Goal: Transaction & Acquisition: Purchase product/service

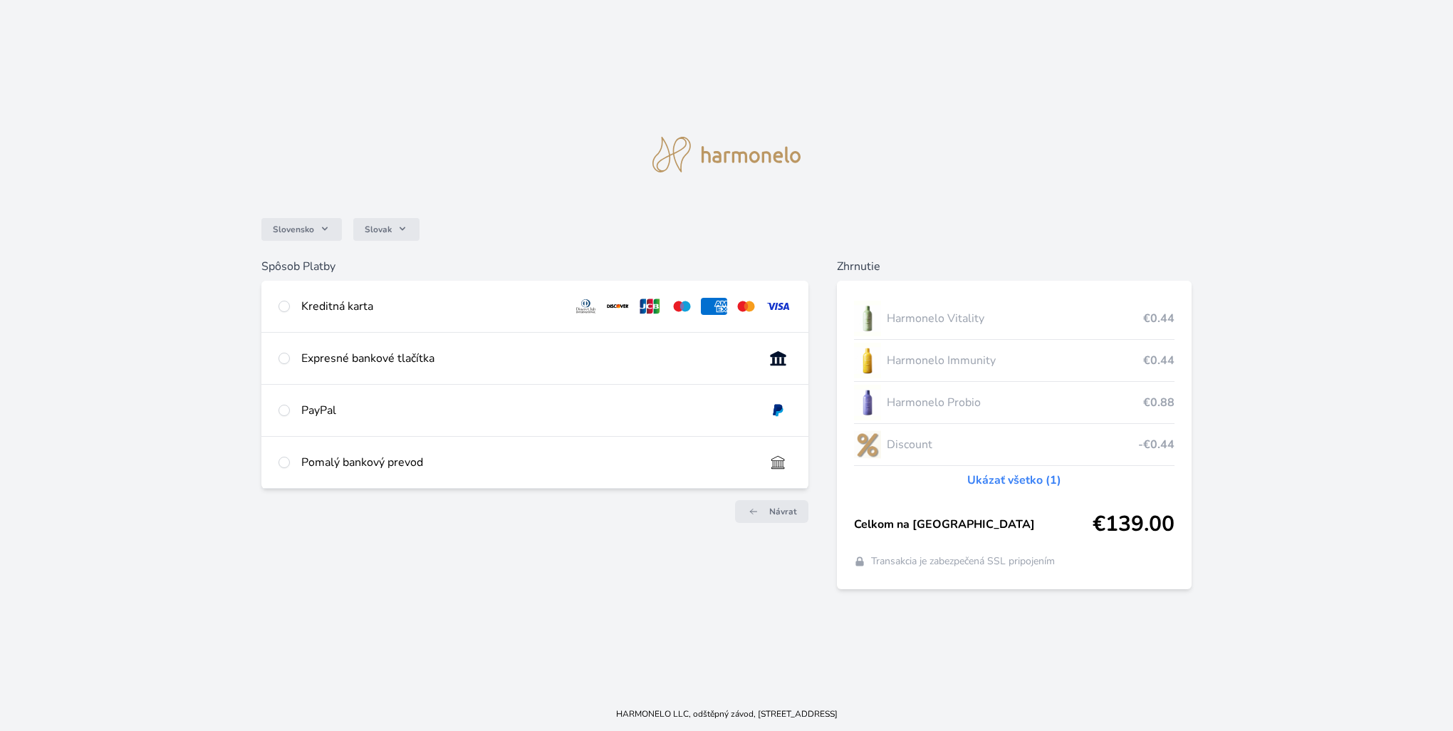
click at [778, 304] on img at bounding box center [778, 306] width 26 height 17
radio input "true"
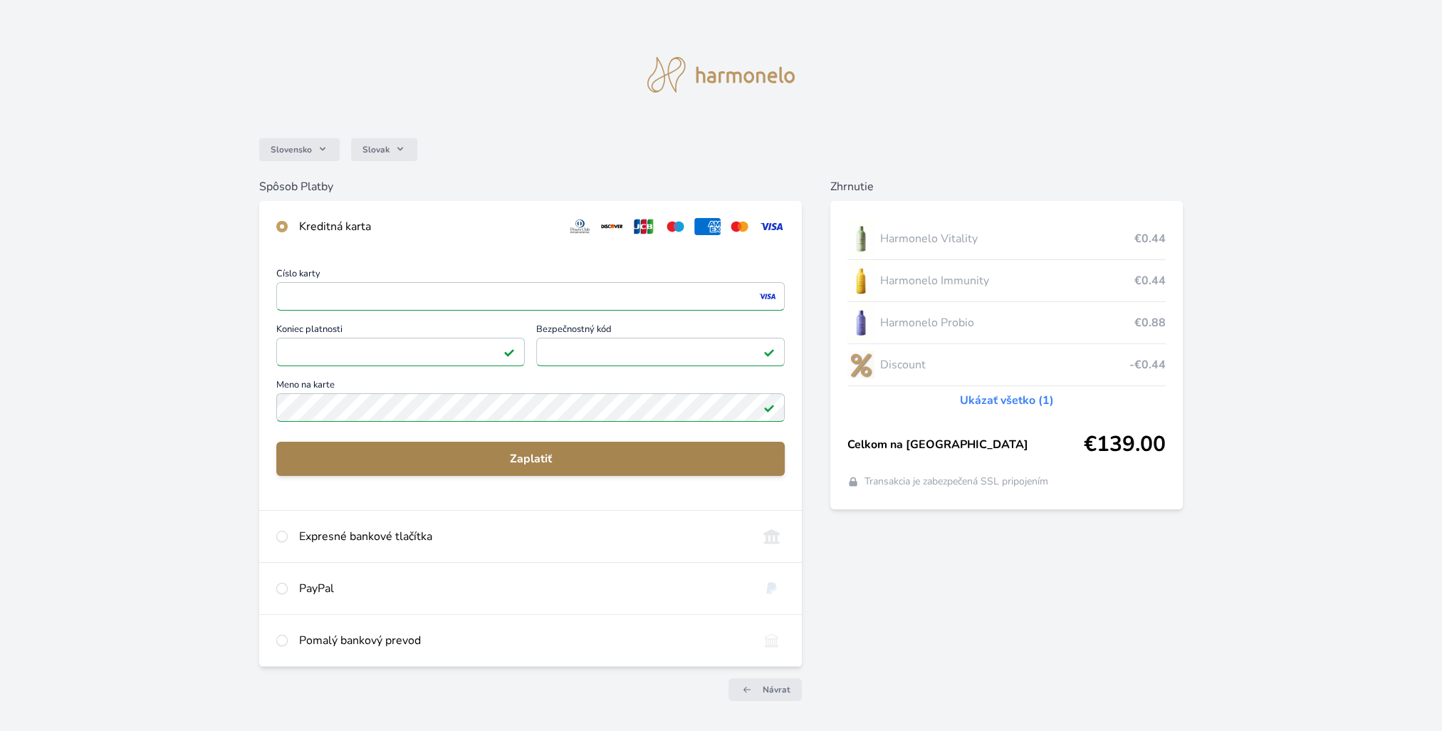
click at [528, 456] on span "Zaplatiť" at bounding box center [531, 458] width 486 height 17
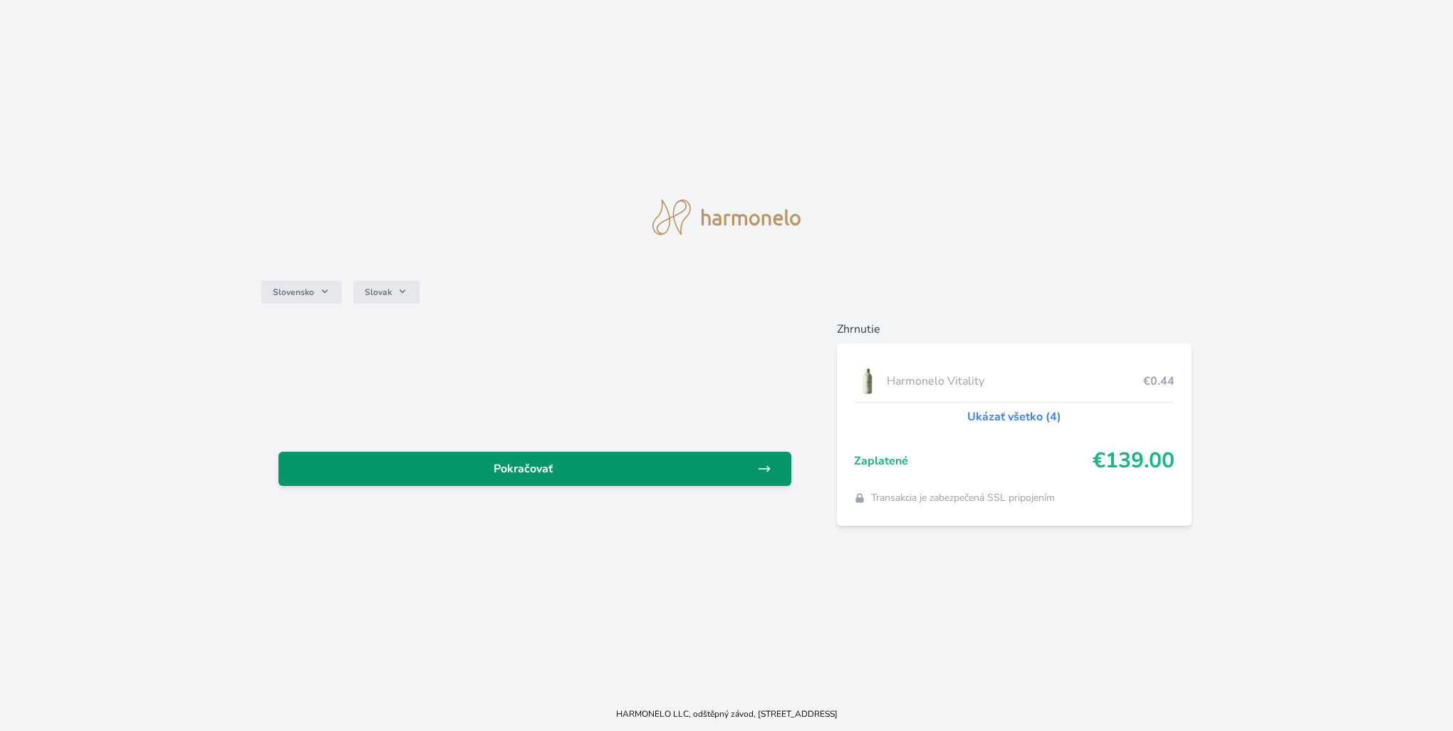
click at [539, 481] on link "Pokračovať" at bounding box center [534, 468] width 513 height 34
